Goal: Information Seeking & Learning: Understand process/instructions

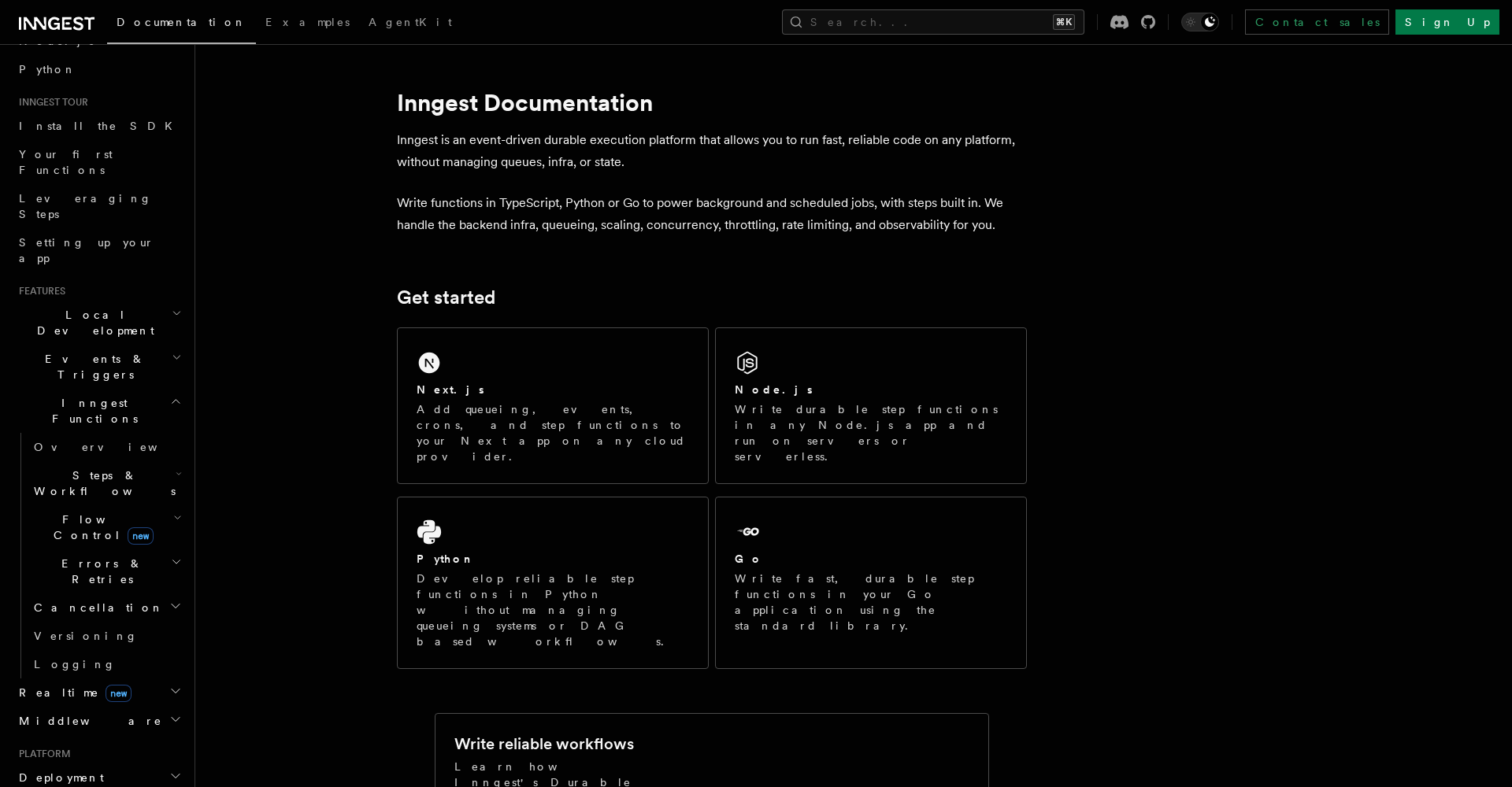
scroll to position [116, 0]
click at [90, 599] on span "Cancellation" at bounding box center [95, 607] width 136 height 15
click at [89, 628] on span "Overview" at bounding box center [130, 634] width 162 height 13
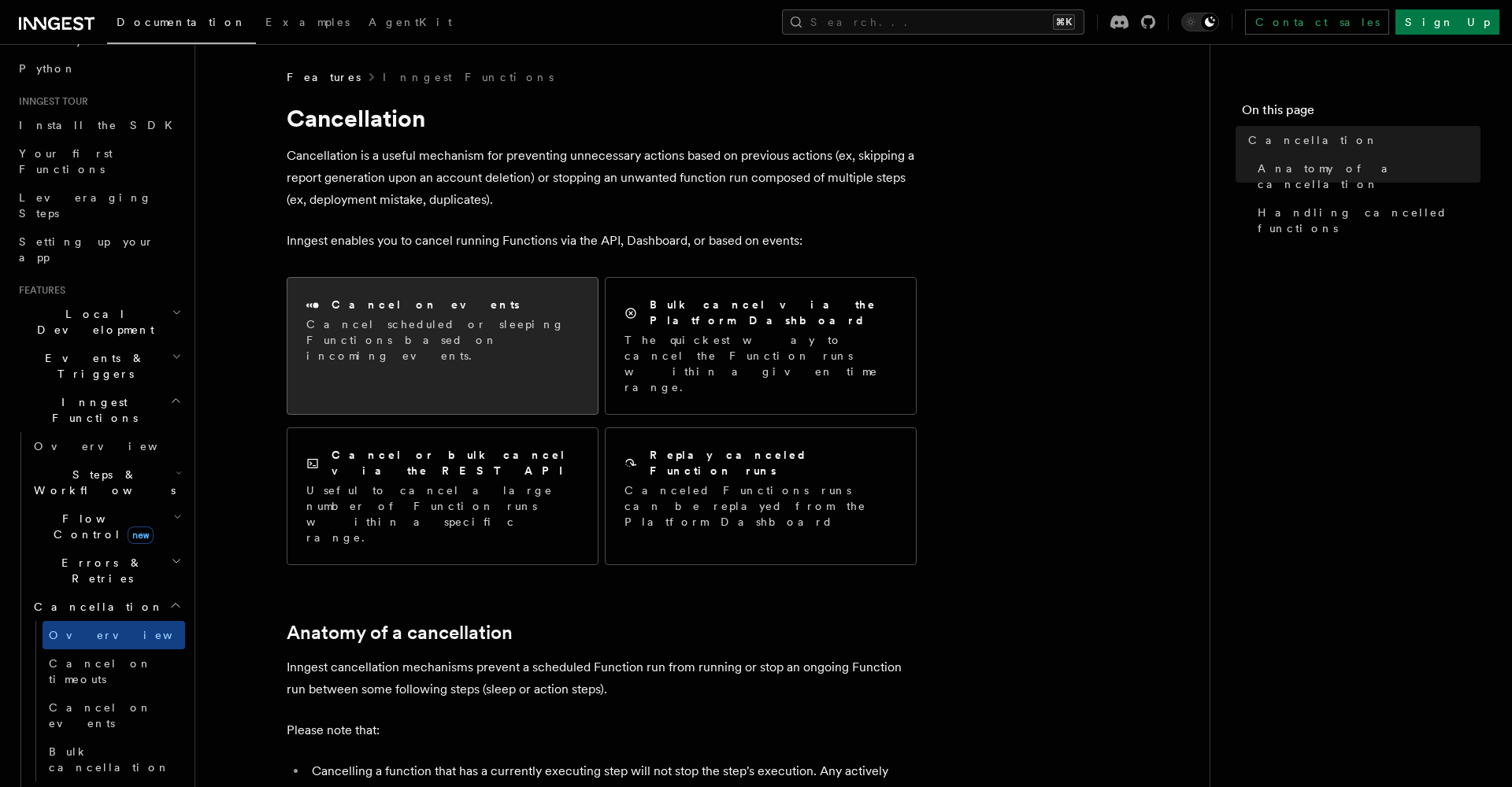
click at [395, 333] on p "Cancel scheduled or sleeping Functions based on incoming events." at bounding box center [443, 339] width 273 height 47
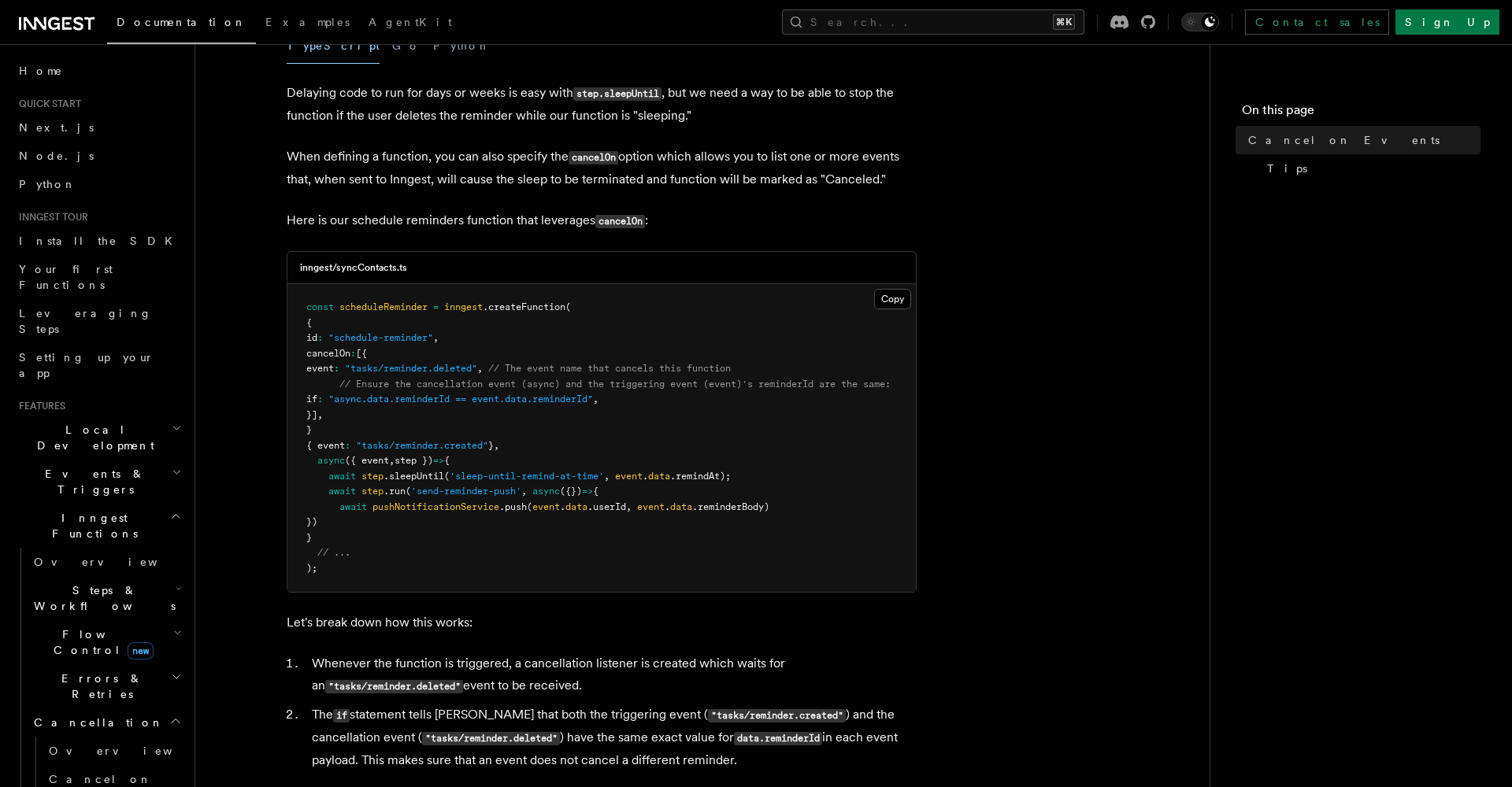
scroll to position [310, 0]
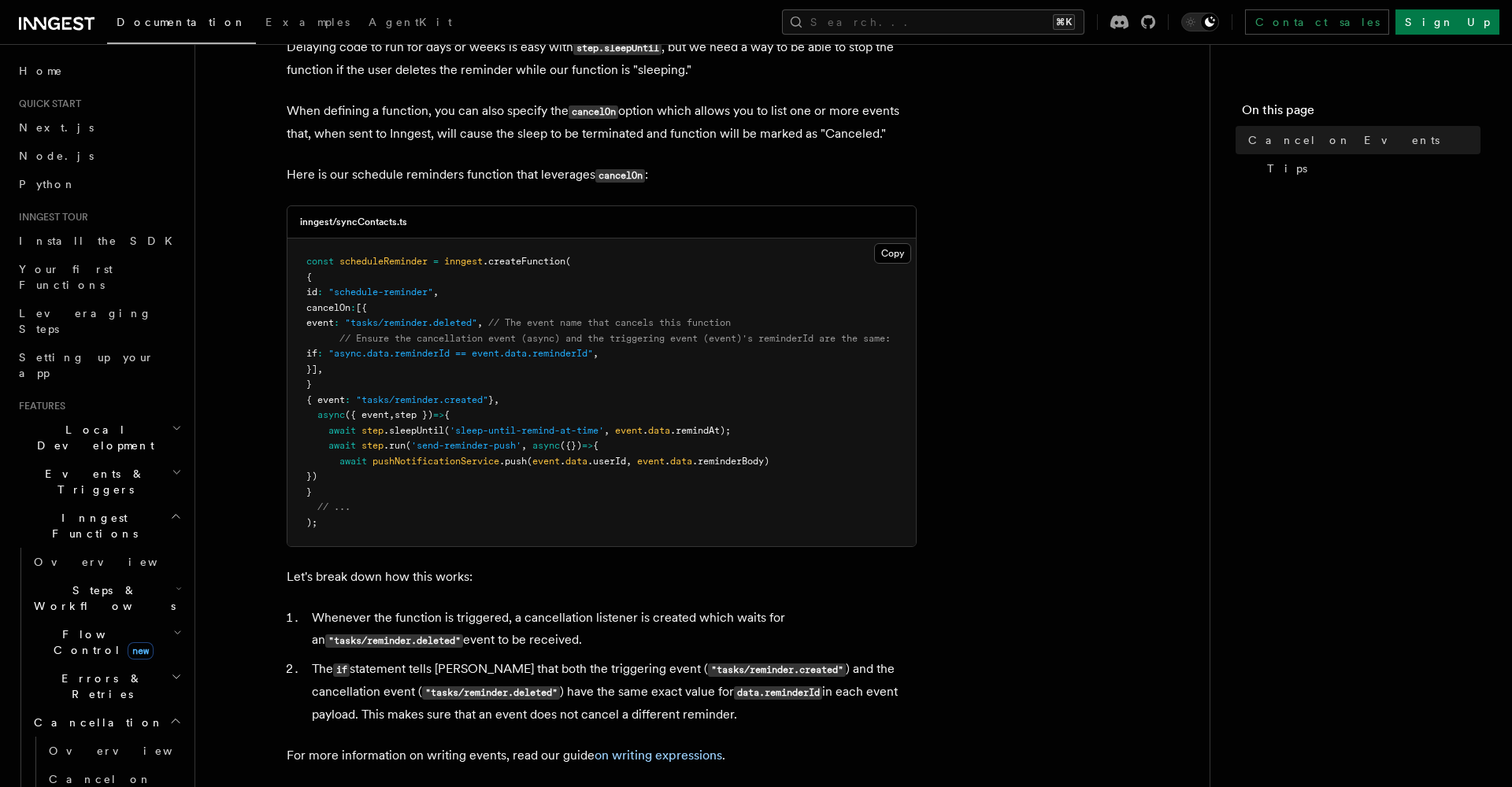
click at [386, 351] on span ""async.data.reminderId == event.data.reminderId"" at bounding box center [461, 353] width 264 height 11
drag, startPoint x: 389, startPoint y: 337, endPoint x: 543, endPoint y: 332, distance: 154.1
click at [543, 333] on span "// Ensure the cancellation event (async) and the triggering event (event)'s rem…" at bounding box center [615, 338] width 551 height 11
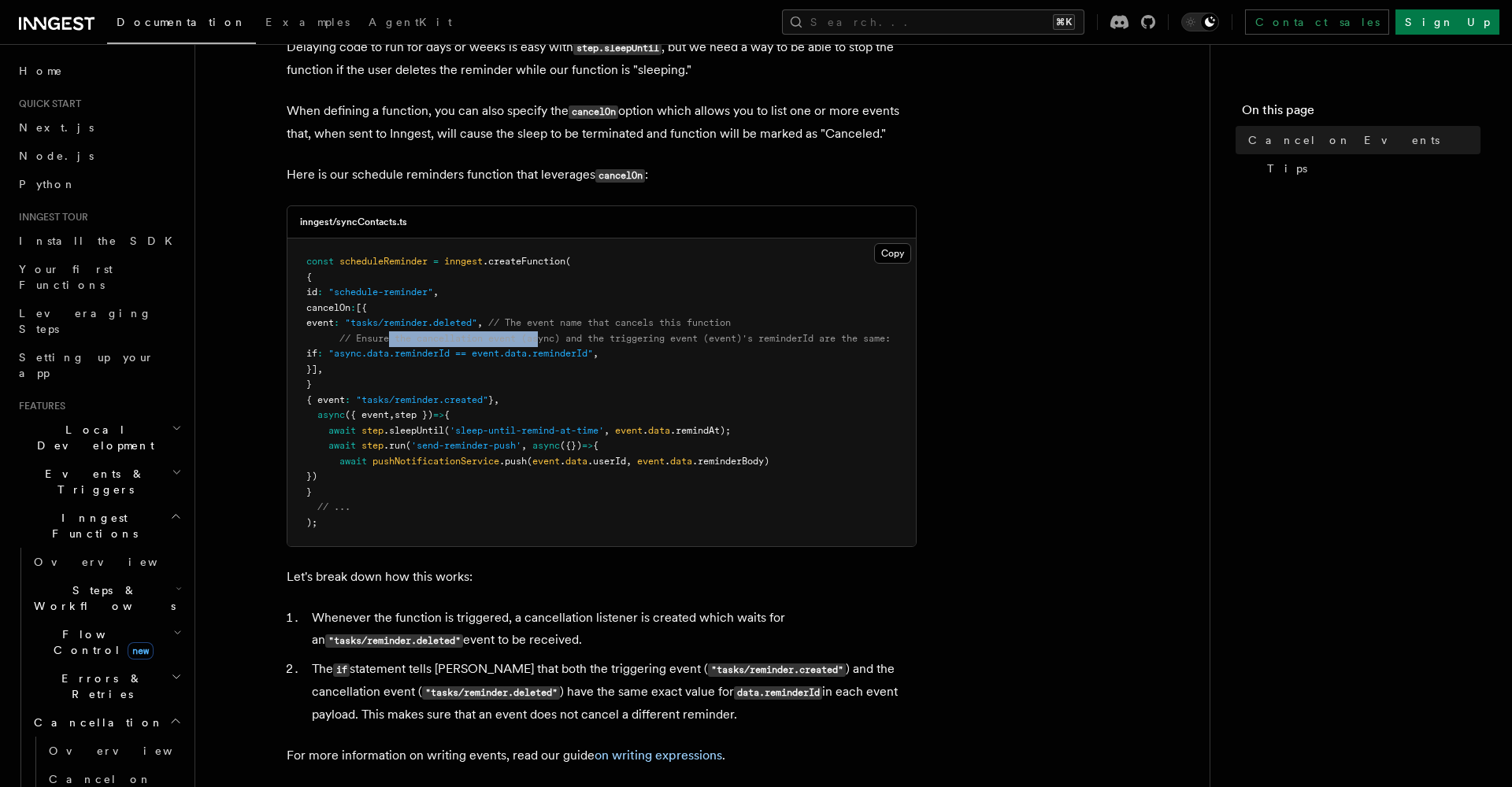
click at [543, 333] on span "// Ensure the cancellation event (async) and the triggering event (event)'s rem…" at bounding box center [615, 338] width 551 height 11
click at [388, 352] on span ""async.data.reminderId == event.data.reminderId"" at bounding box center [461, 353] width 264 height 11
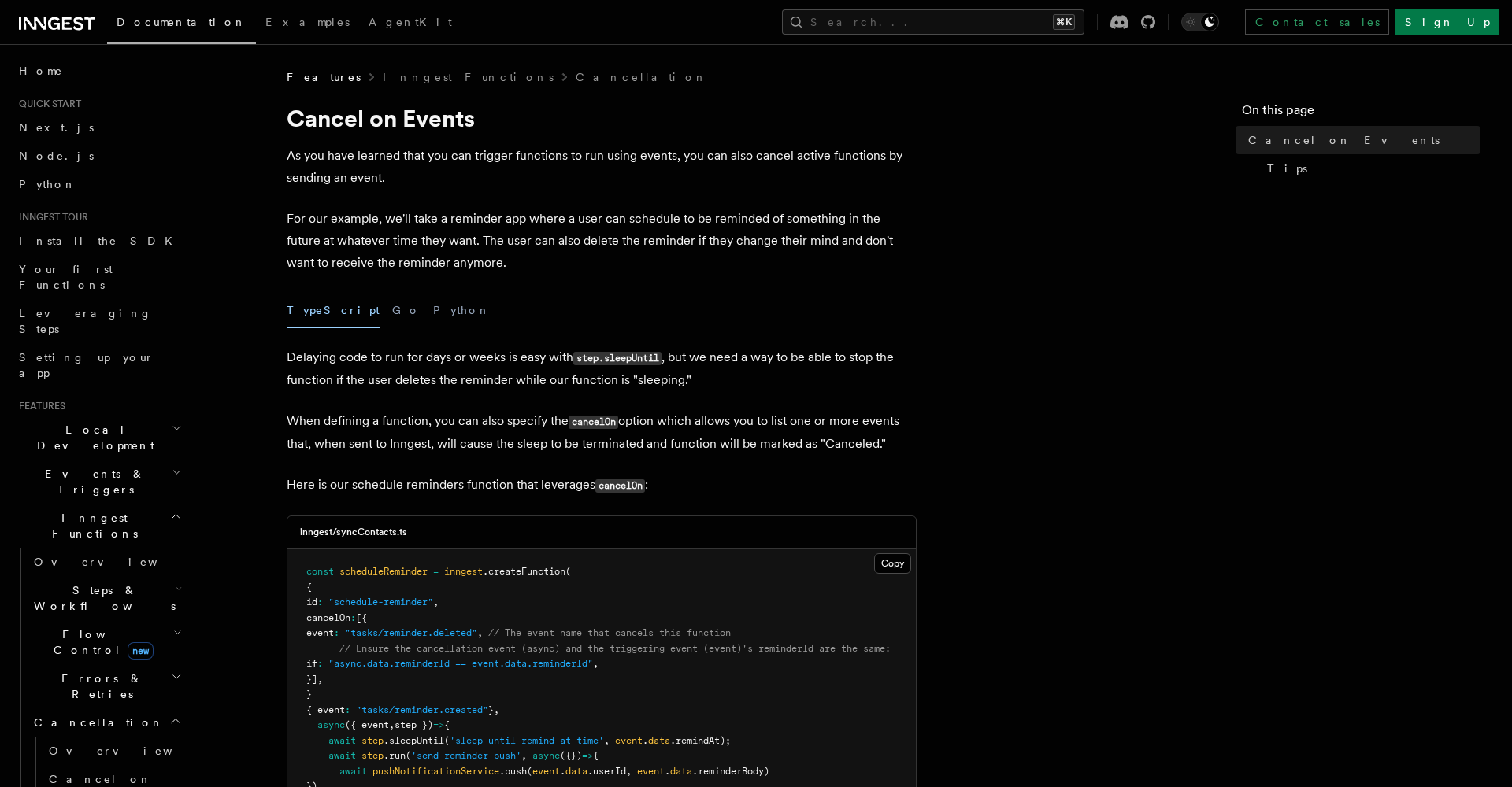
scroll to position [0, 0]
click at [485, 123] on h1 "Cancel on Events" at bounding box center [601, 117] width 629 height 28
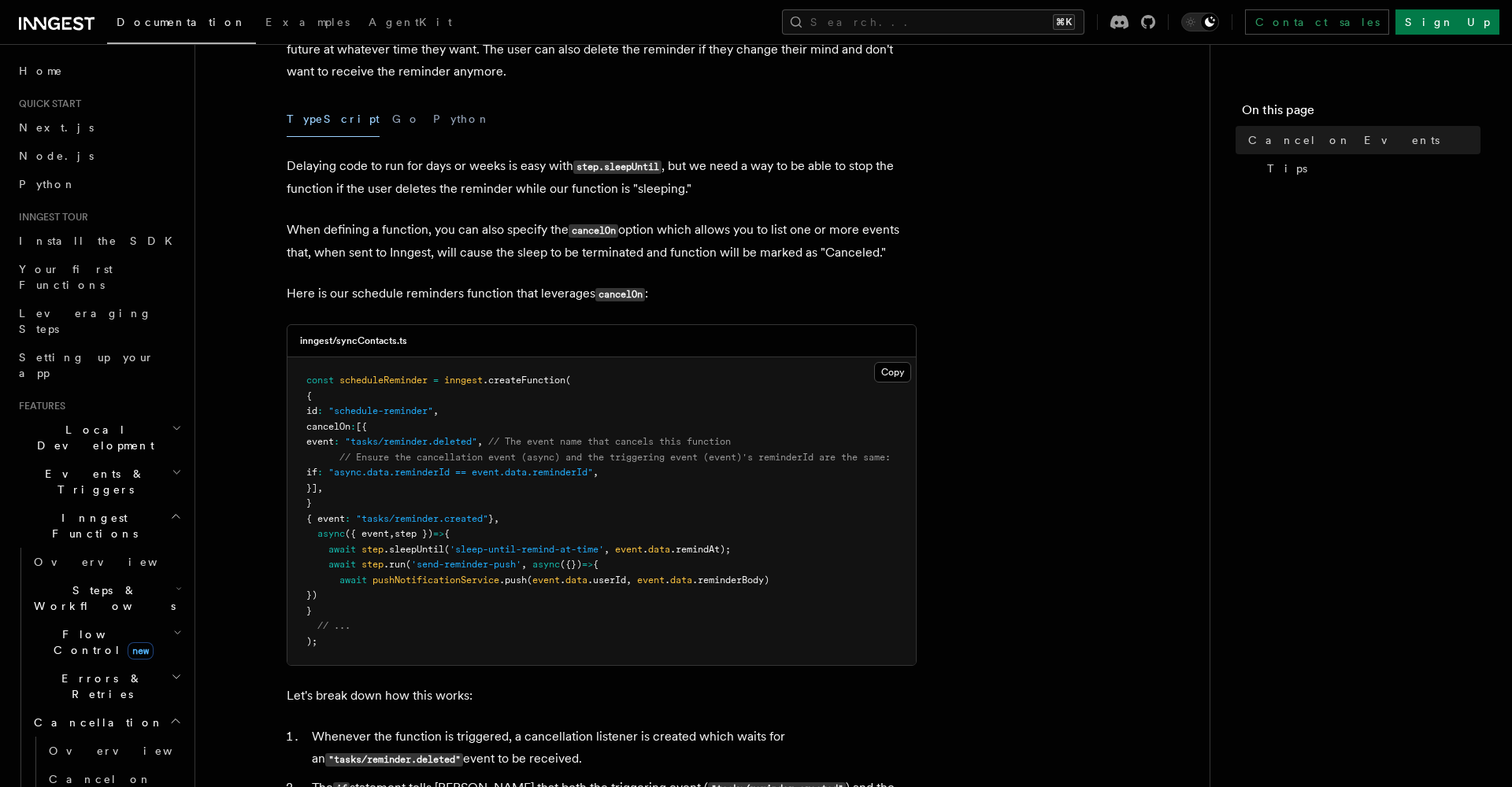
scroll to position [201, 0]
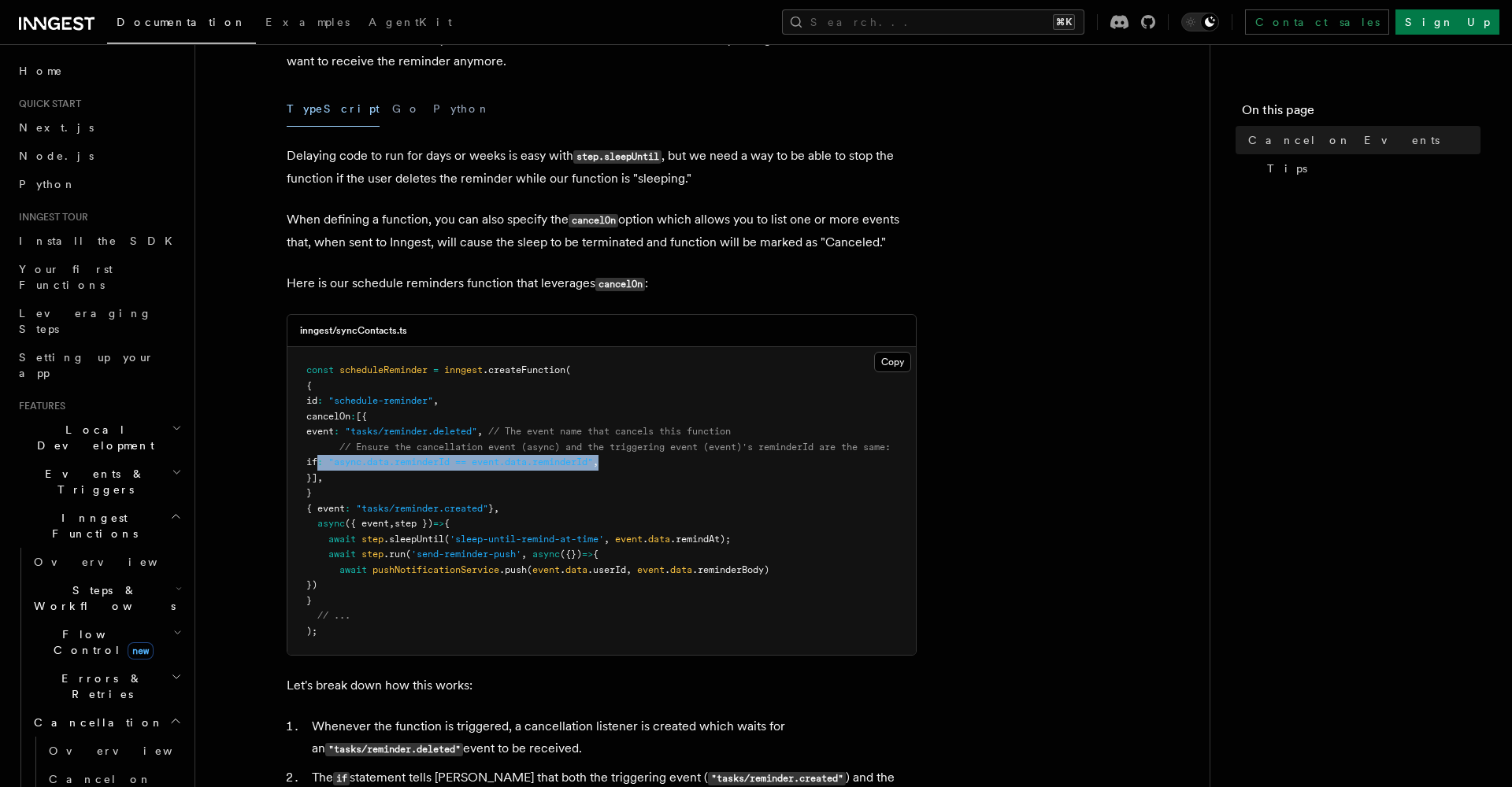
drag, startPoint x: 319, startPoint y: 457, endPoint x: 678, endPoint y: 454, distance: 359.0
click at [678, 454] on pre "const scheduleReminder = inngest .createFunction ( { id : "schedule-reminder" ,…" at bounding box center [601, 501] width 629 height 308
copy span "if : "async.data.reminderId == event.data.reminderId" ,"
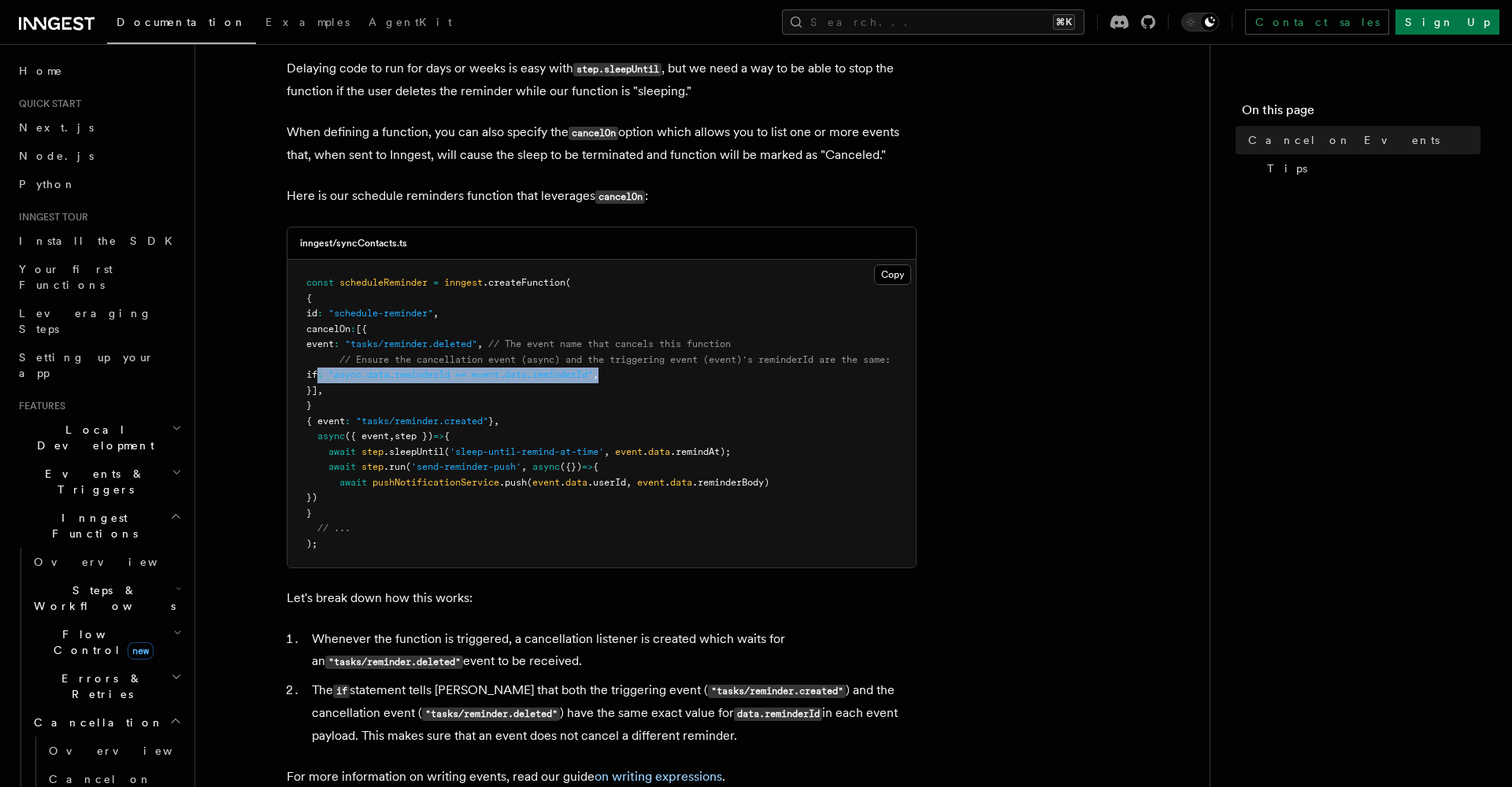
scroll to position [293, 0]
